Goal: Task Accomplishment & Management: Use online tool/utility

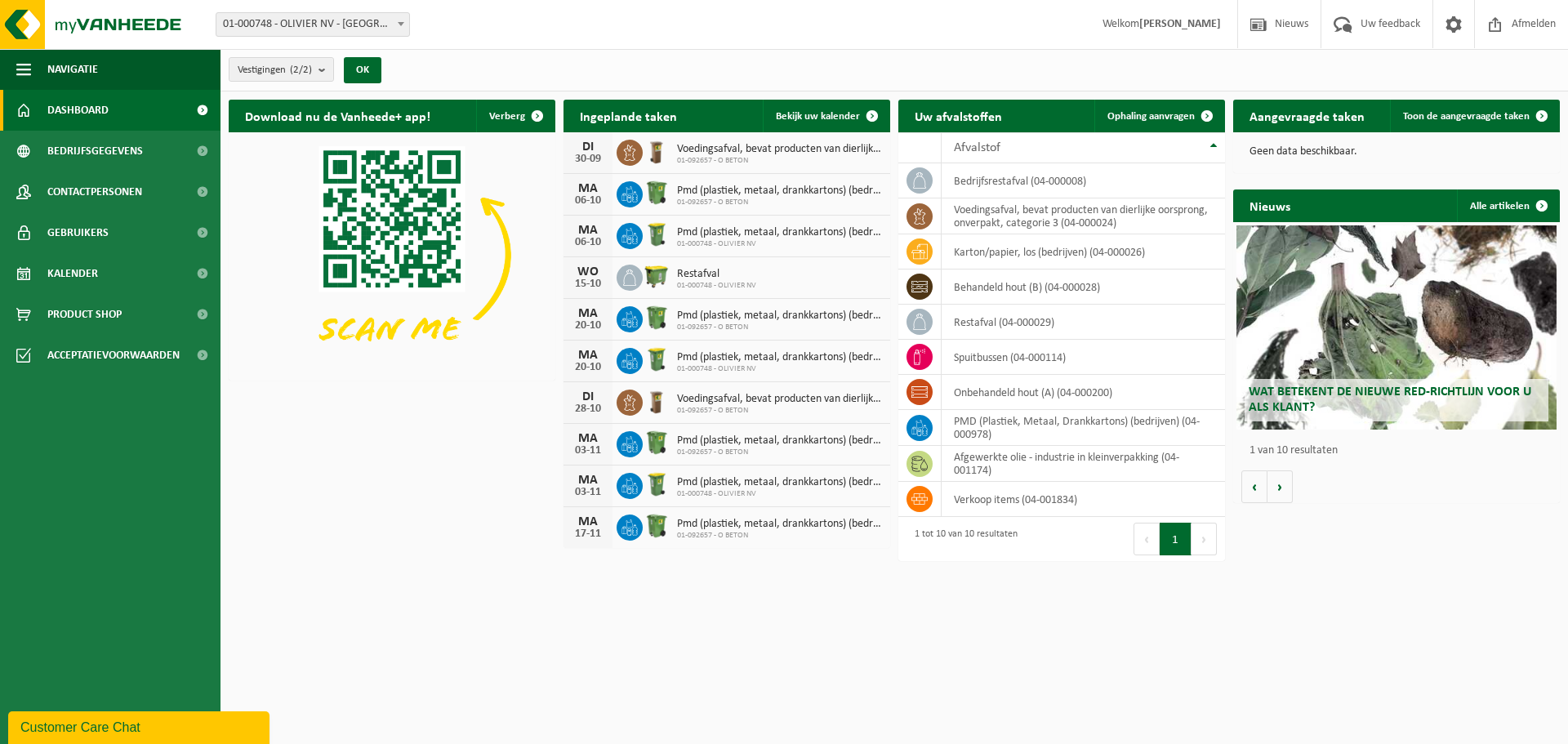
click at [328, 529] on div "Download nu de Vanheede+ app! Verberg Ingeplande taken Bekijk uw kalender DI 30…" at bounding box center [894, 325] width 1340 height 468
click at [1007, 358] on td "spuitbussen (04-000114)" at bounding box center [1084, 357] width 284 height 35
click at [1137, 118] on span "Ophaling aanvragen" at bounding box center [1151, 117] width 87 height 10
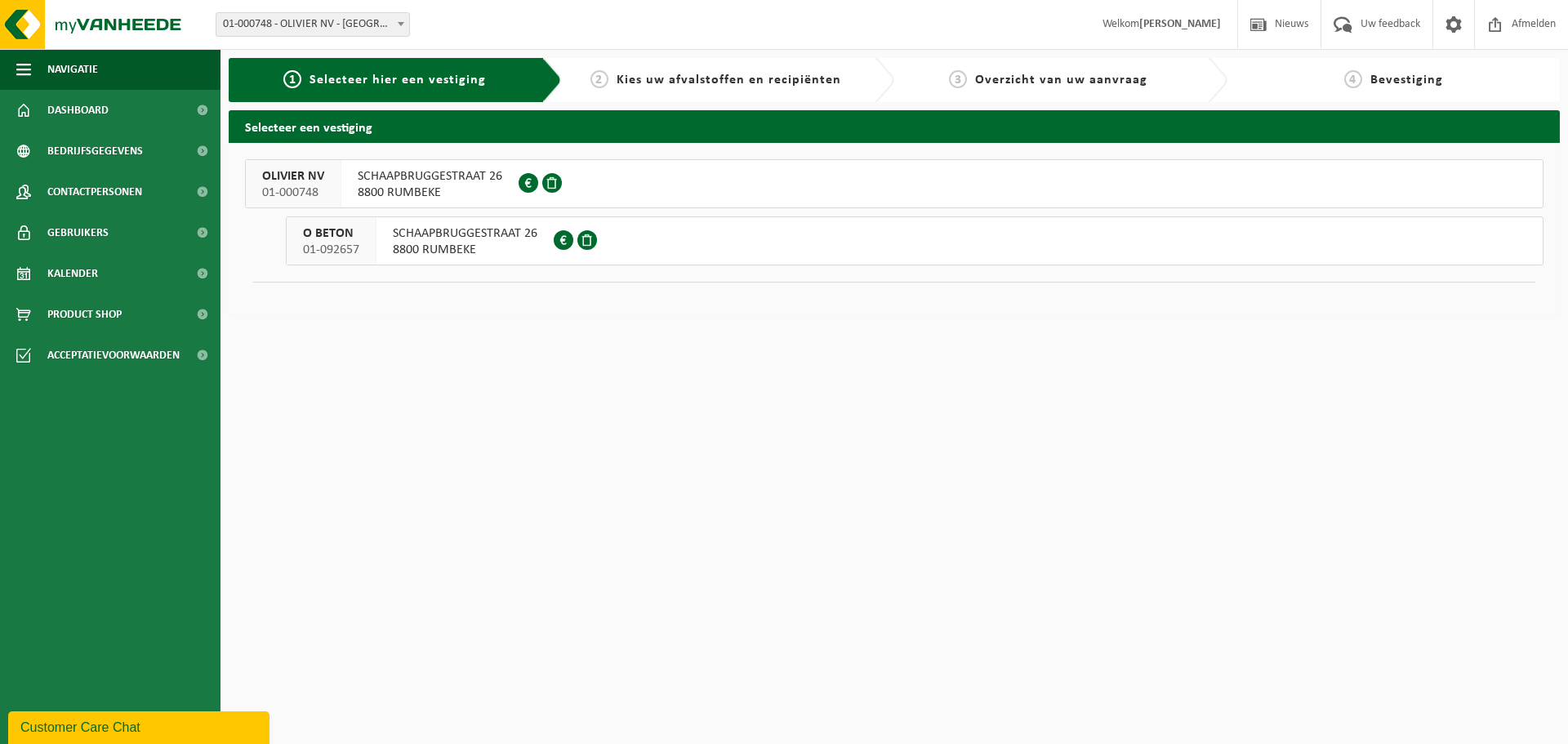
click at [308, 188] on span "01-000748" at bounding box center [293, 192] width 62 height 17
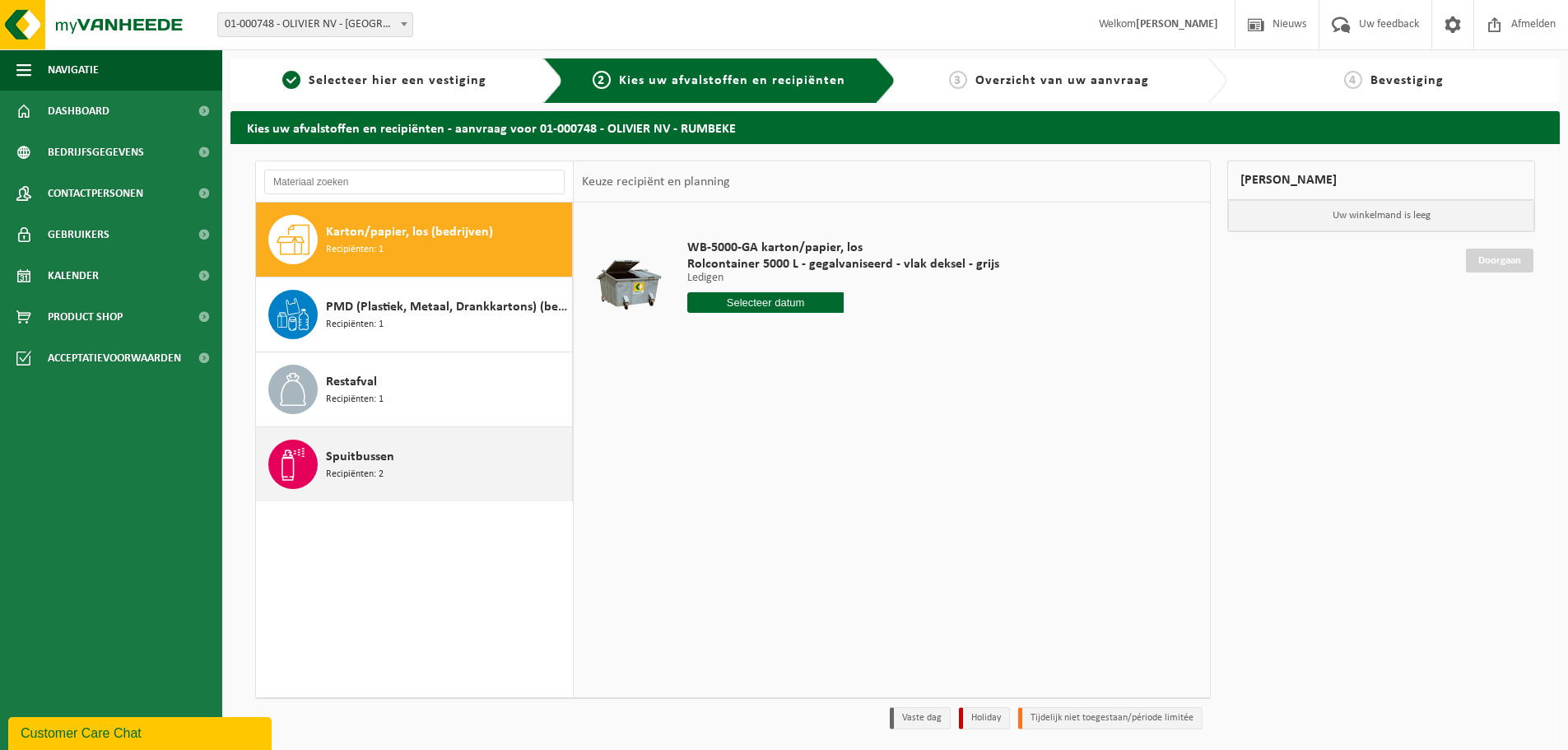
click at [378, 459] on span "Spuitbussen" at bounding box center [361, 456] width 68 height 20
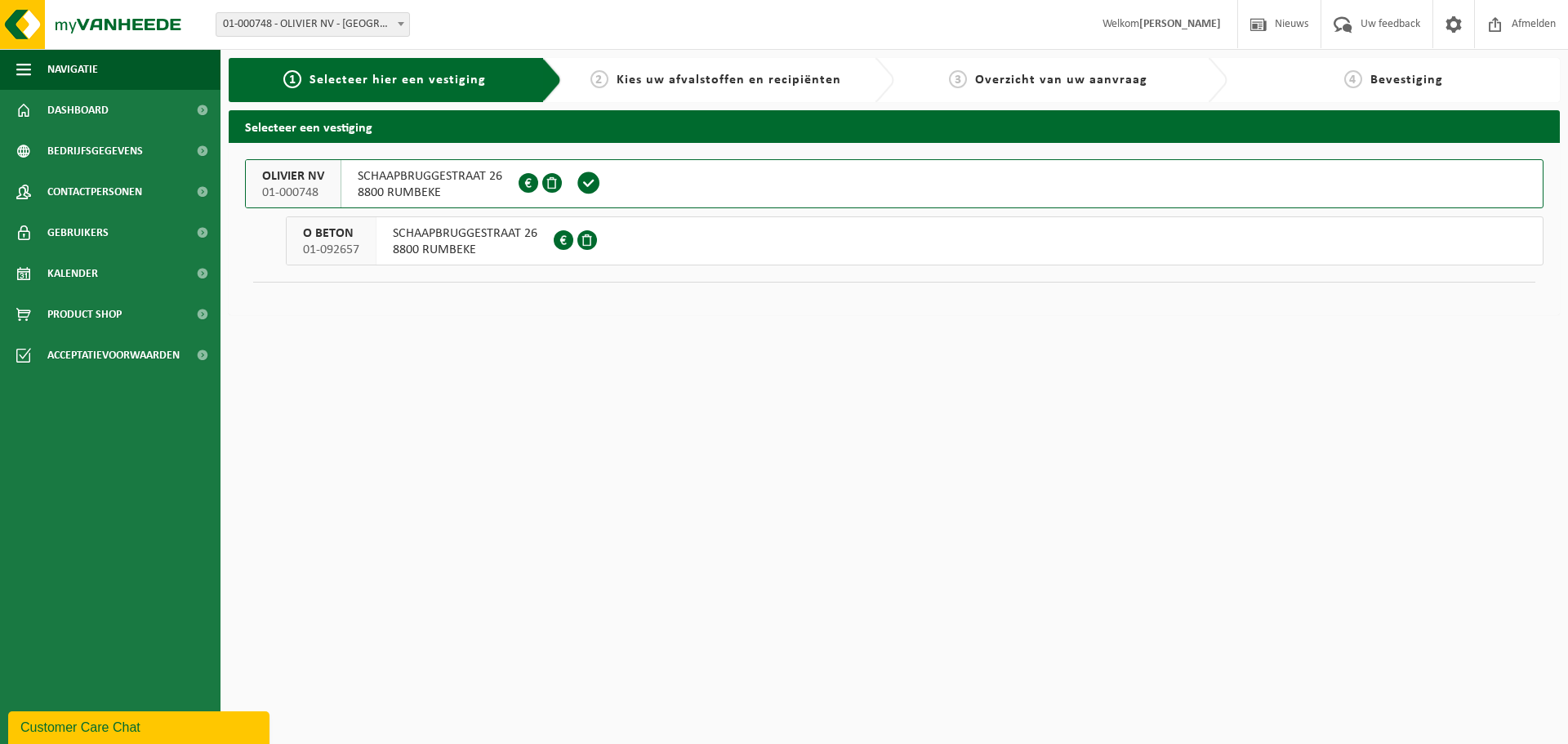
click at [336, 233] on span "O BETON" at bounding box center [331, 233] width 57 height 17
